Goal: Check status: Check status

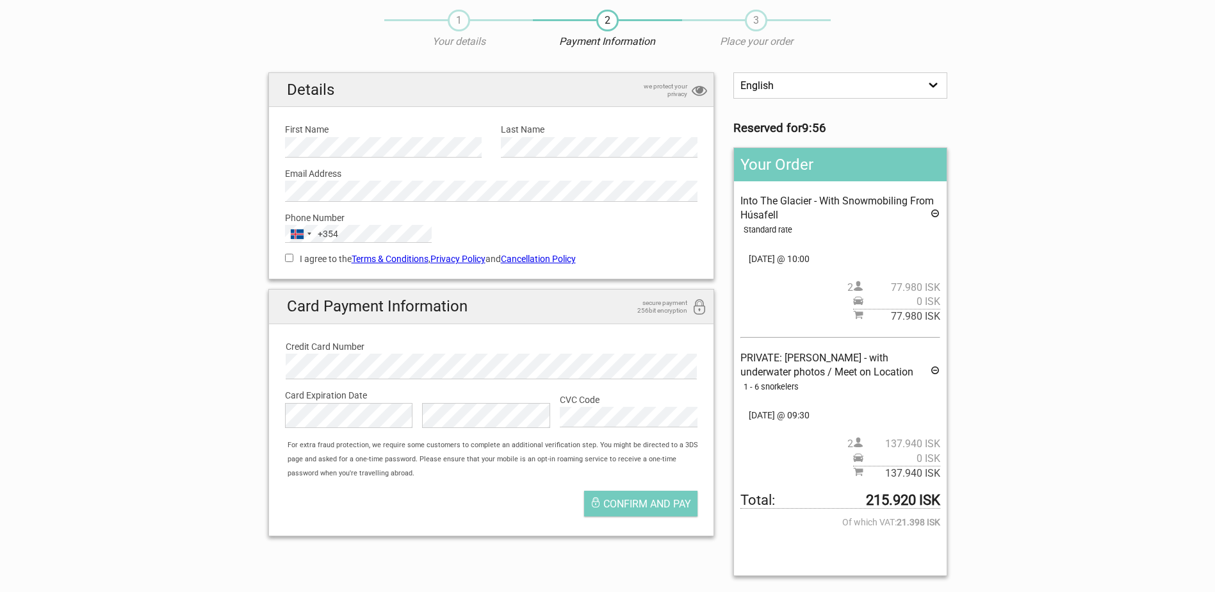
scroll to position [64, 0]
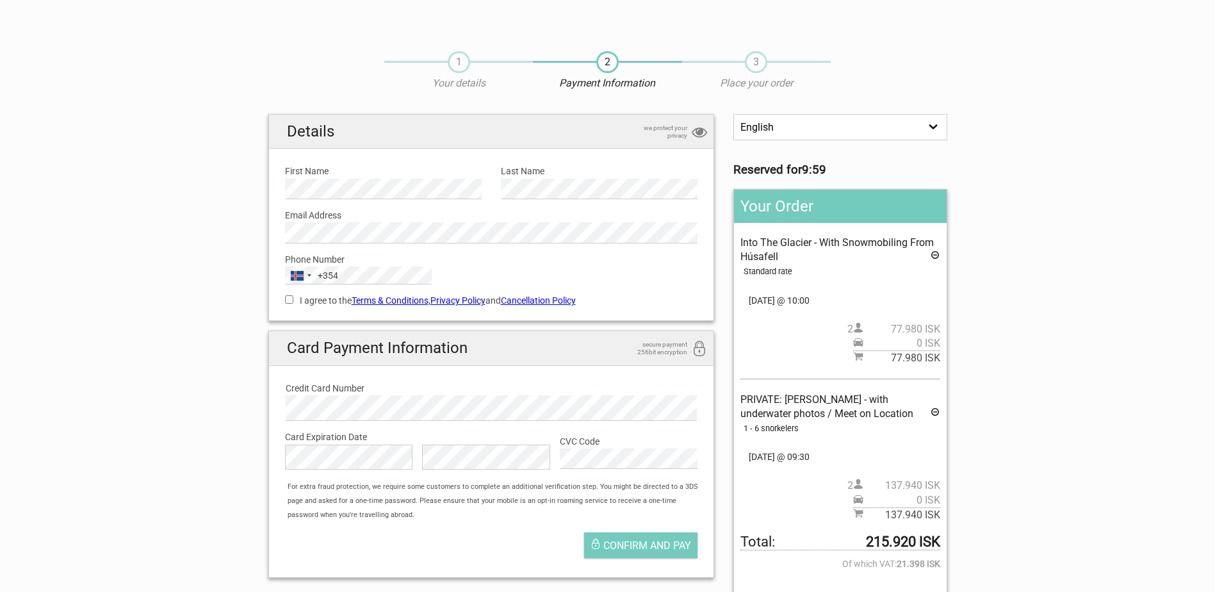
click at [933, 256] on icon at bounding box center [935, 257] width 10 height 14
click at [937, 256] on icon at bounding box center [935, 257] width 10 height 14
